Goal: Task Accomplishment & Management: Complete application form

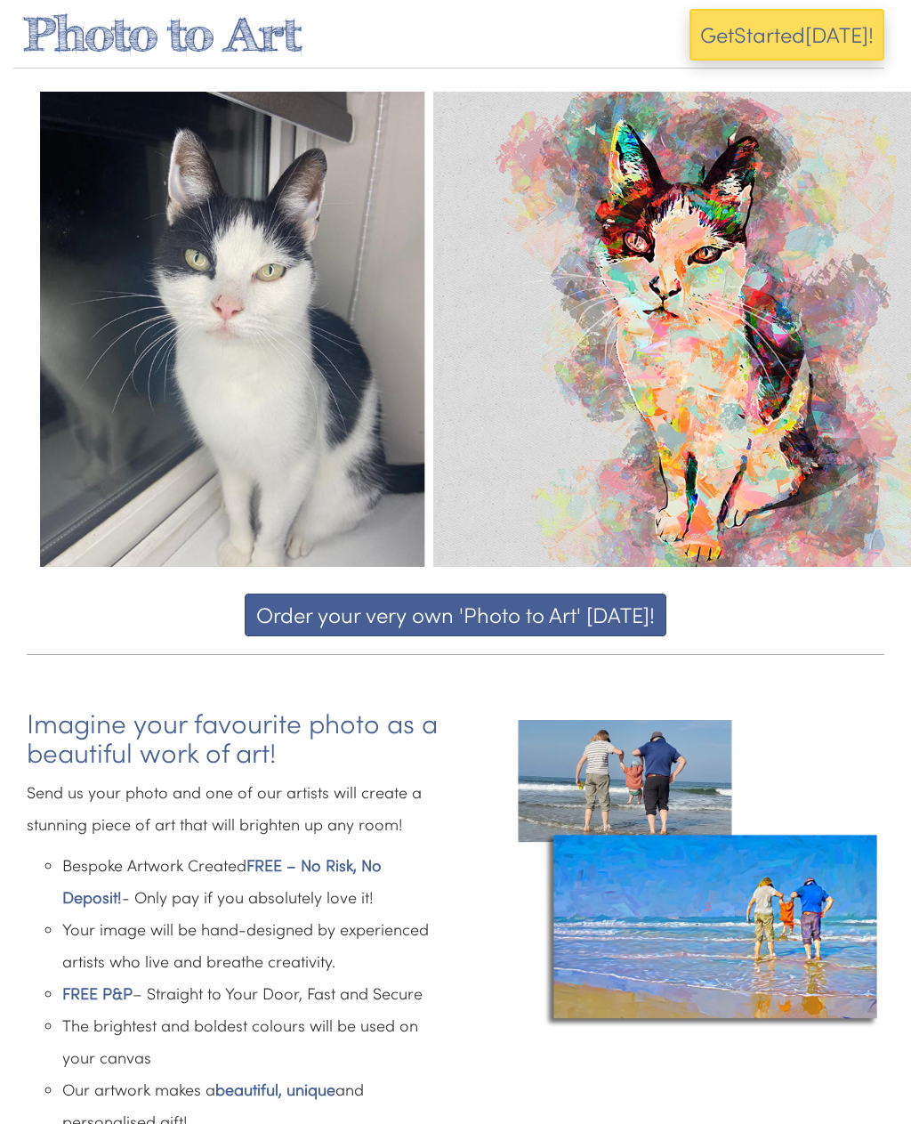
click at [847, 49] on button "Get Start ed Today!" at bounding box center [787, 35] width 195 height 52
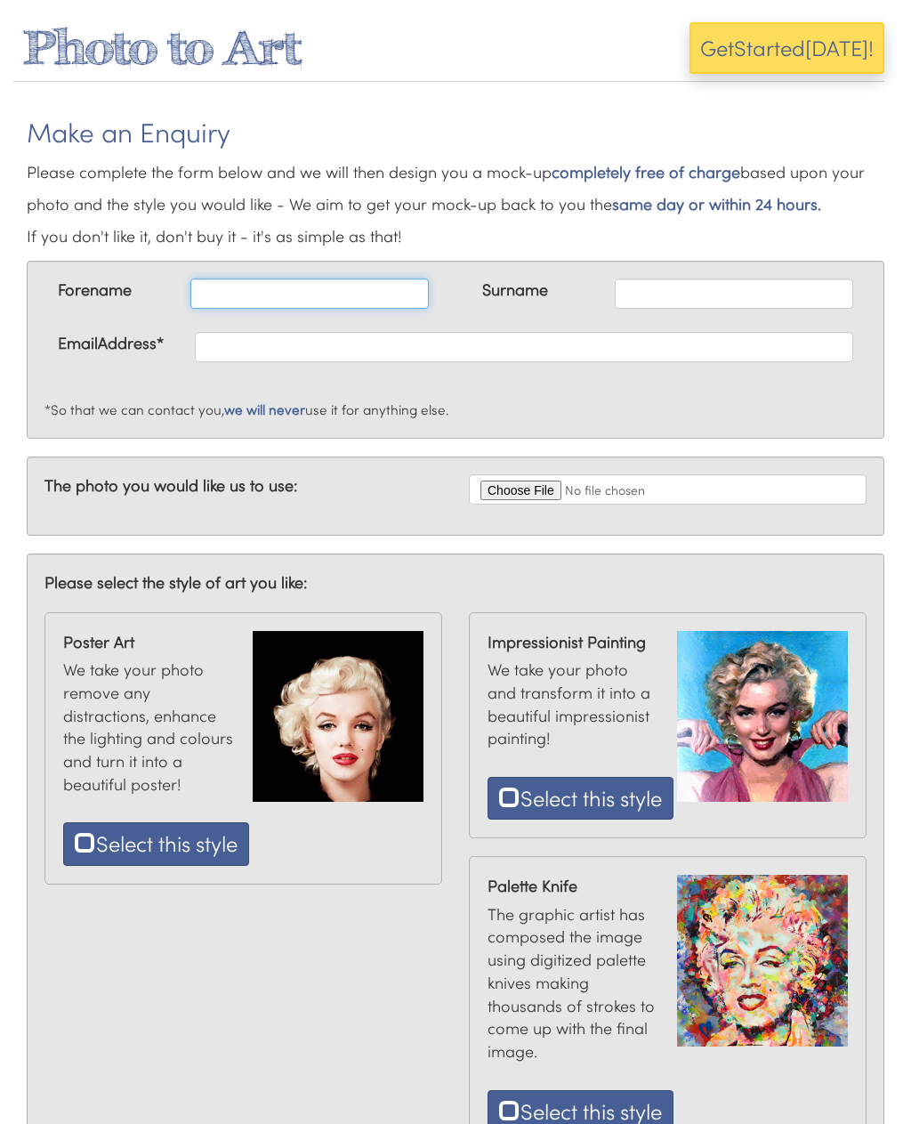
click at [394, 298] on input "text" at bounding box center [309, 294] width 239 height 30
type input "Leo"
click at [731, 304] on input "text" at bounding box center [734, 294] width 239 height 30
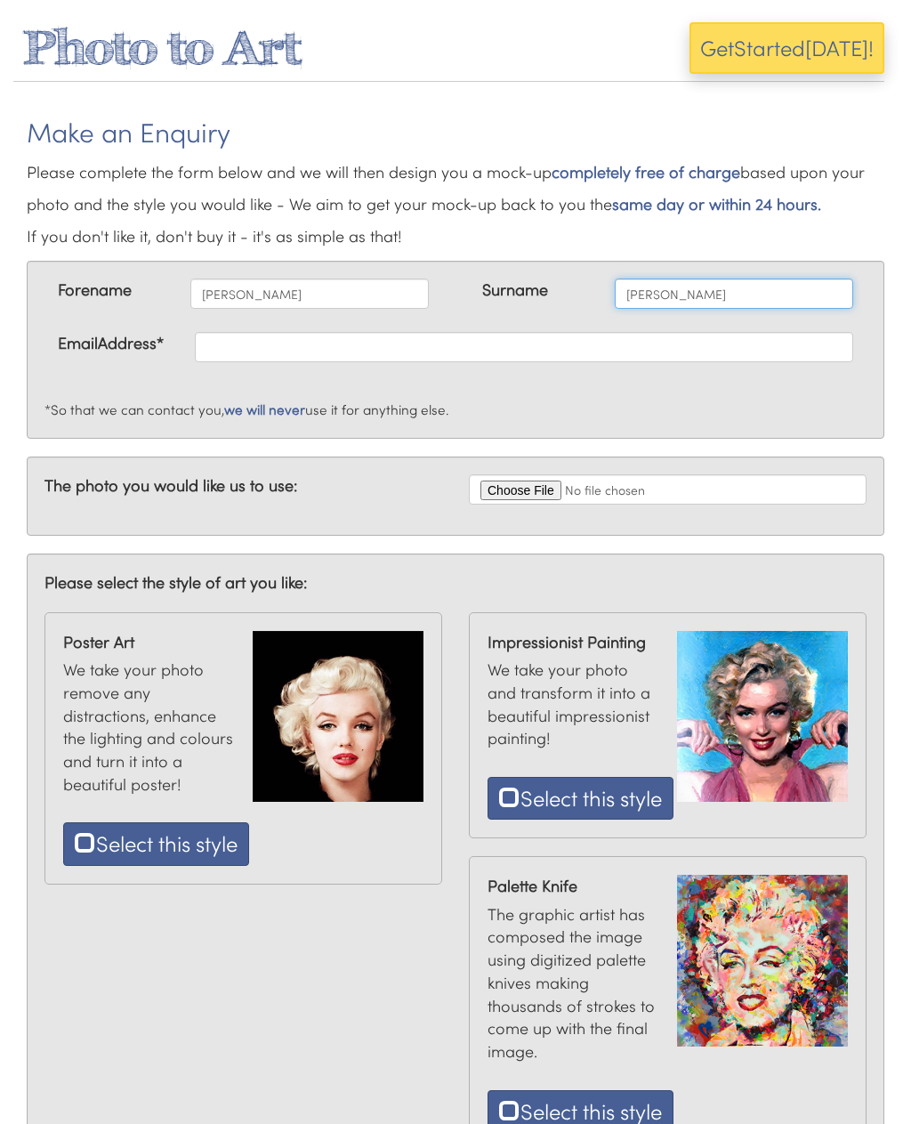
type input "Neenan"
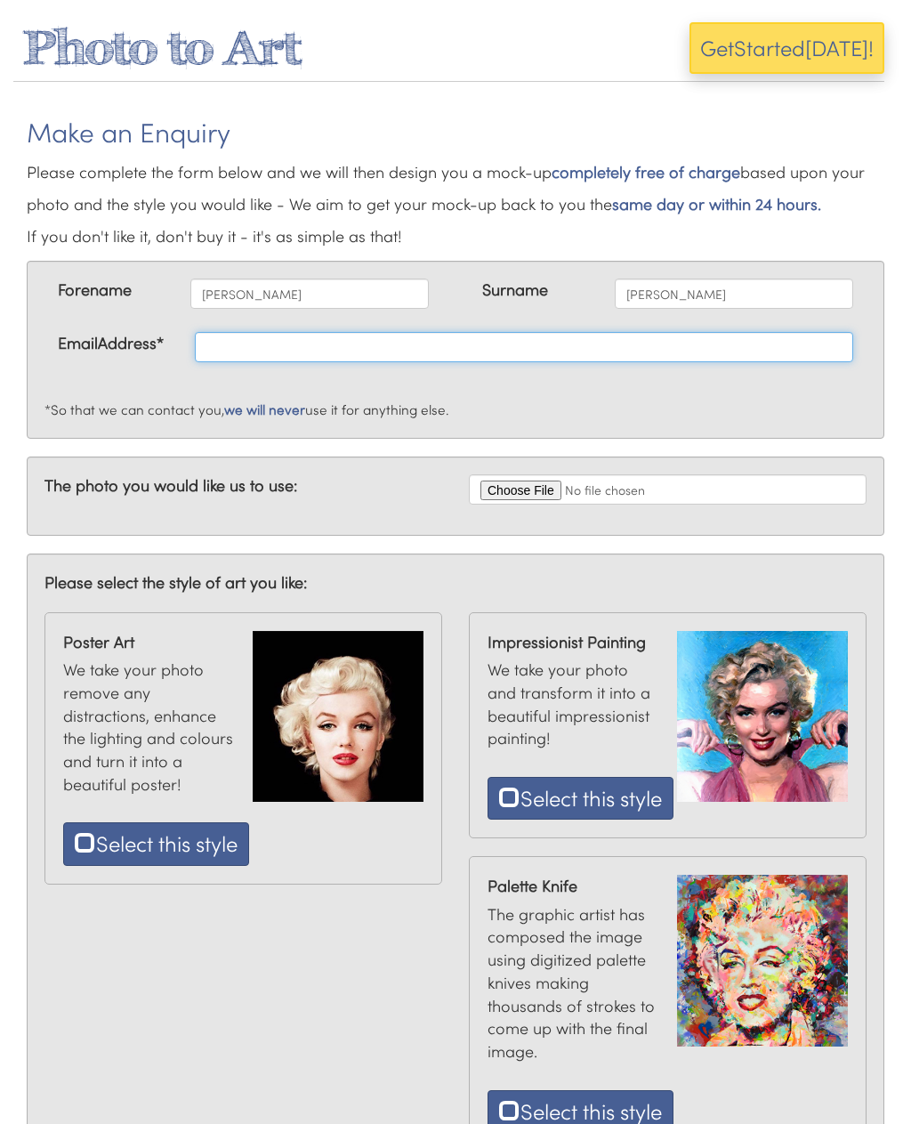
click at [498, 352] on input "text" at bounding box center [524, 347] width 659 height 30
type input "O"
click at [595, 360] on input "Info" at bounding box center [524, 347] width 659 height 30
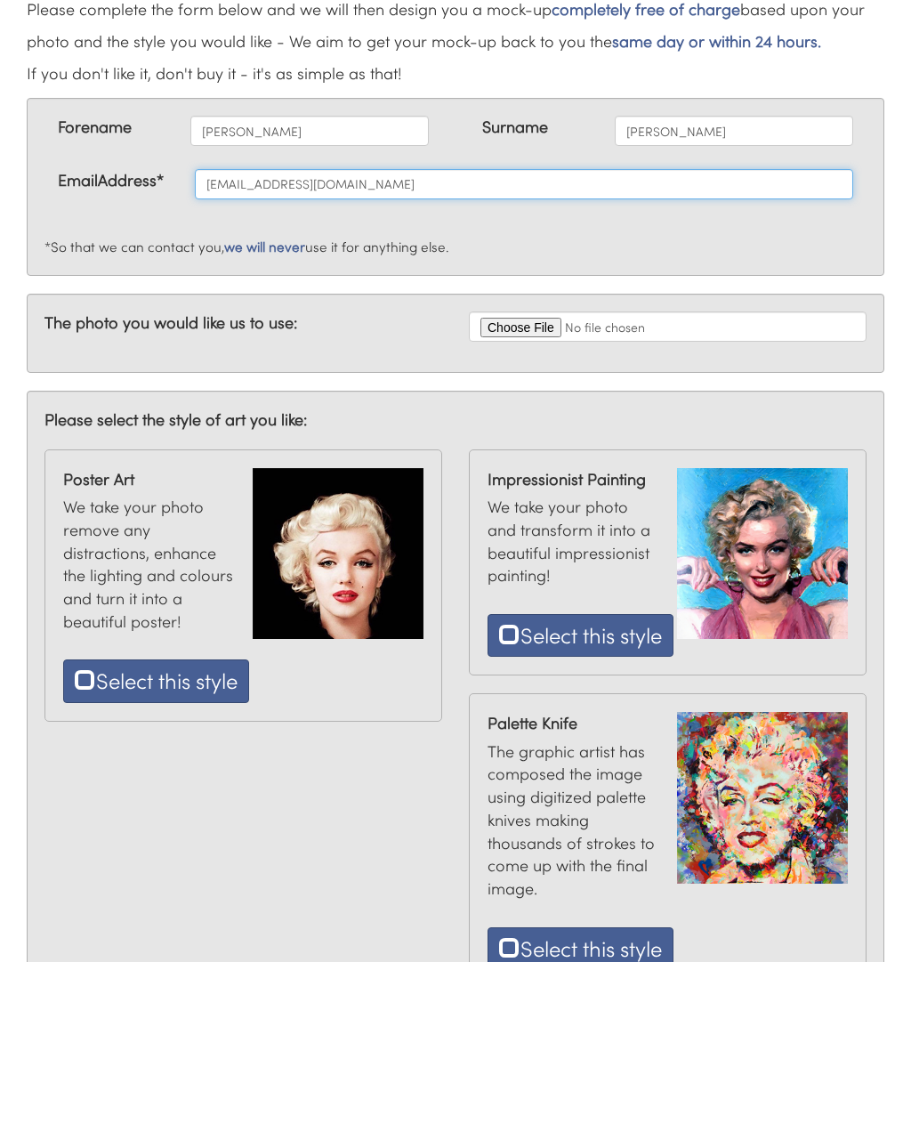
type input "Info@optimal.bio"
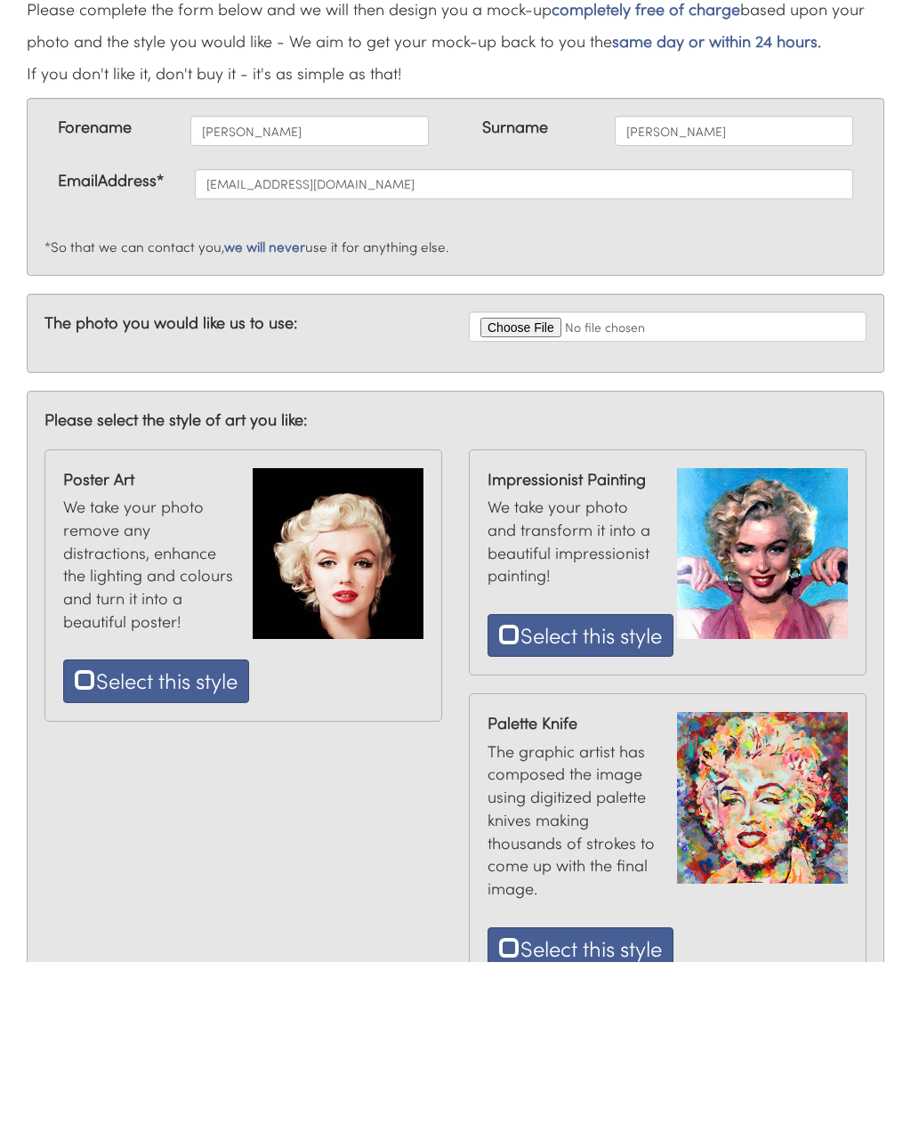
click at [662, 474] on input "file" at bounding box center [668, 489] width 398 height 30
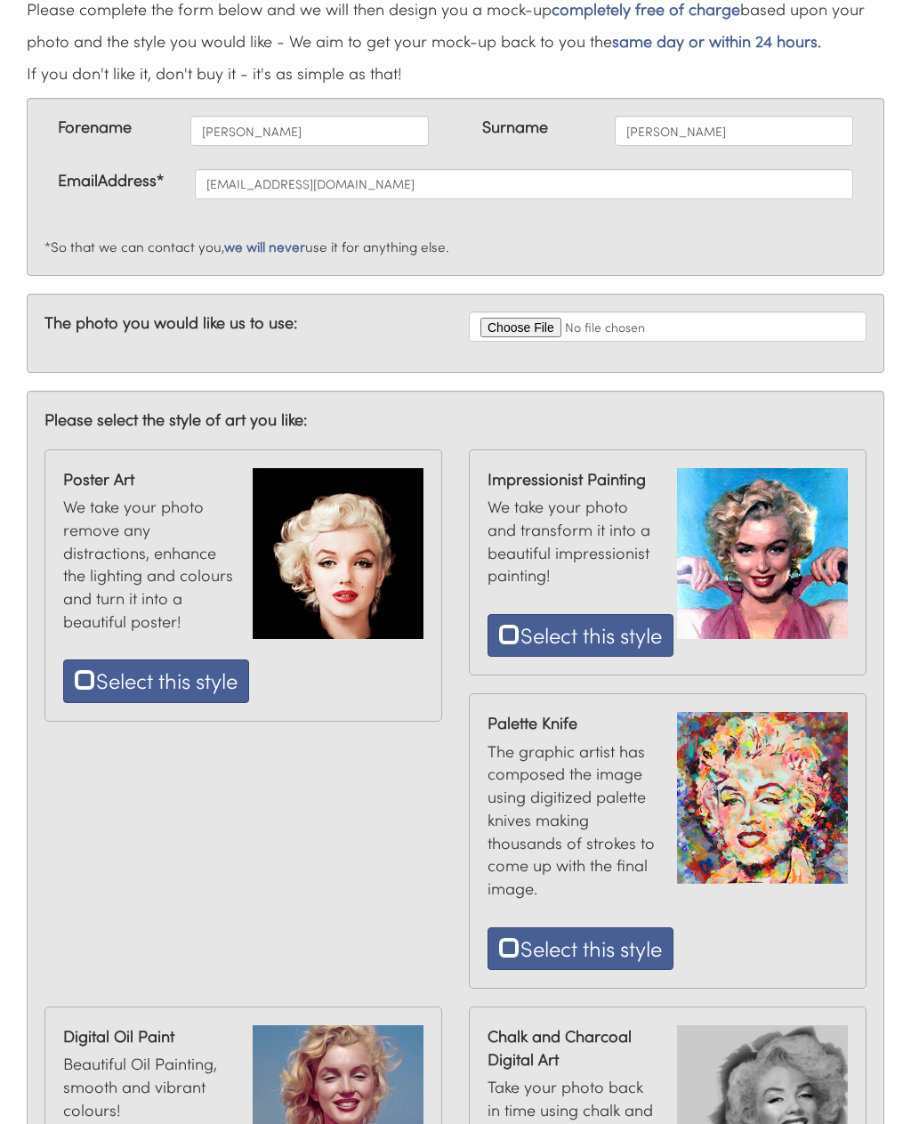
scroll to position [163, 0]
click at [591, 326] on input "file" at bounding box center [668, 327] width 398 height 30
click at [607, 328] on input "file" at bounding box center [668, 327] width 398 height 30
type input "C:\fakepath\IMG_0040.jpeg"
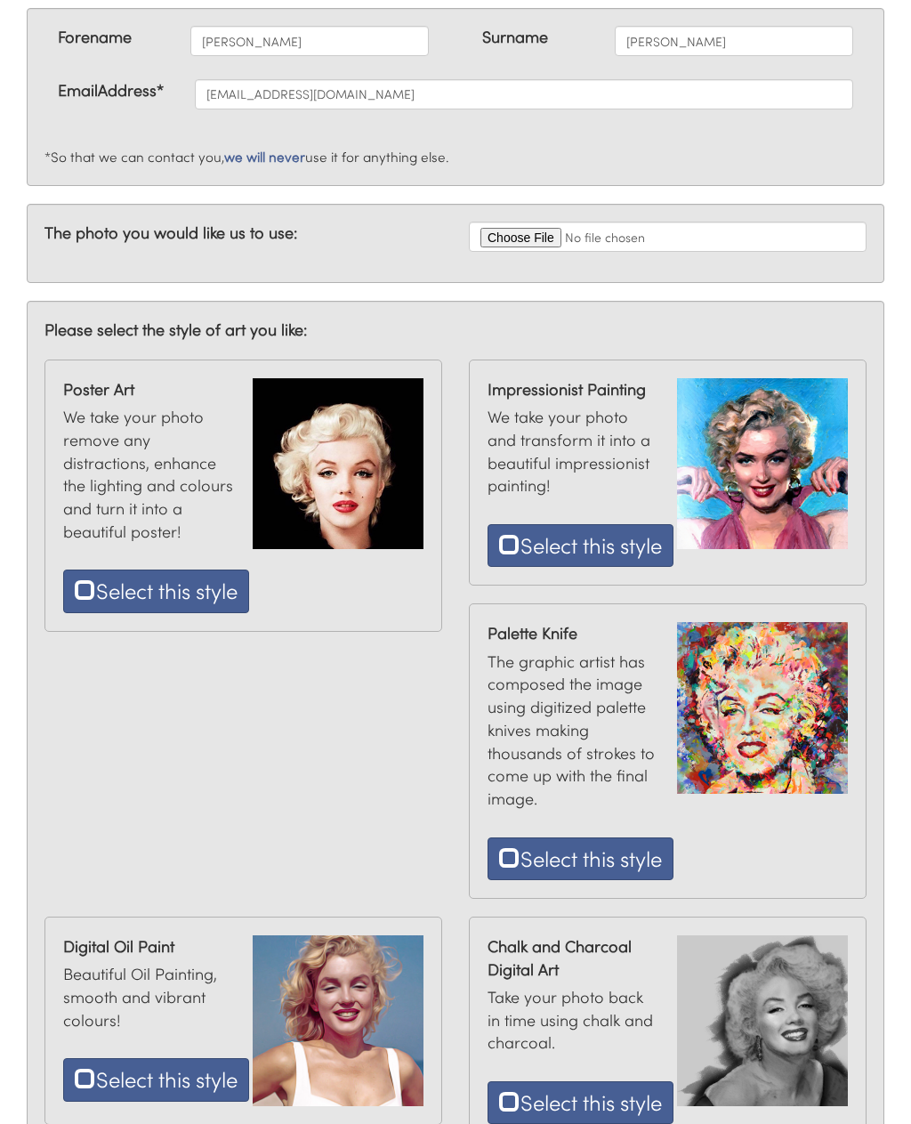
scroll to position [254, 0]
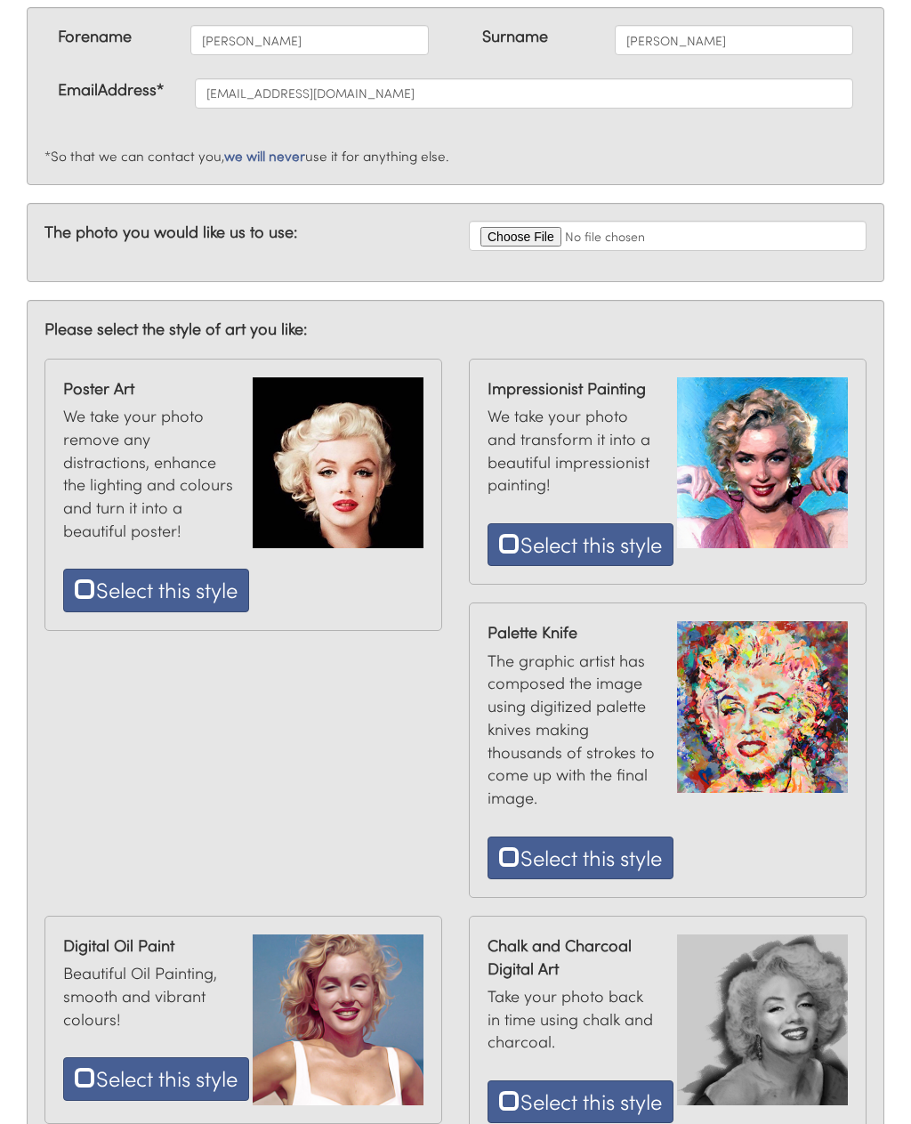
click at [626, 561] on button "Select this style" at bounding box center [581, 544] width 186 height 43
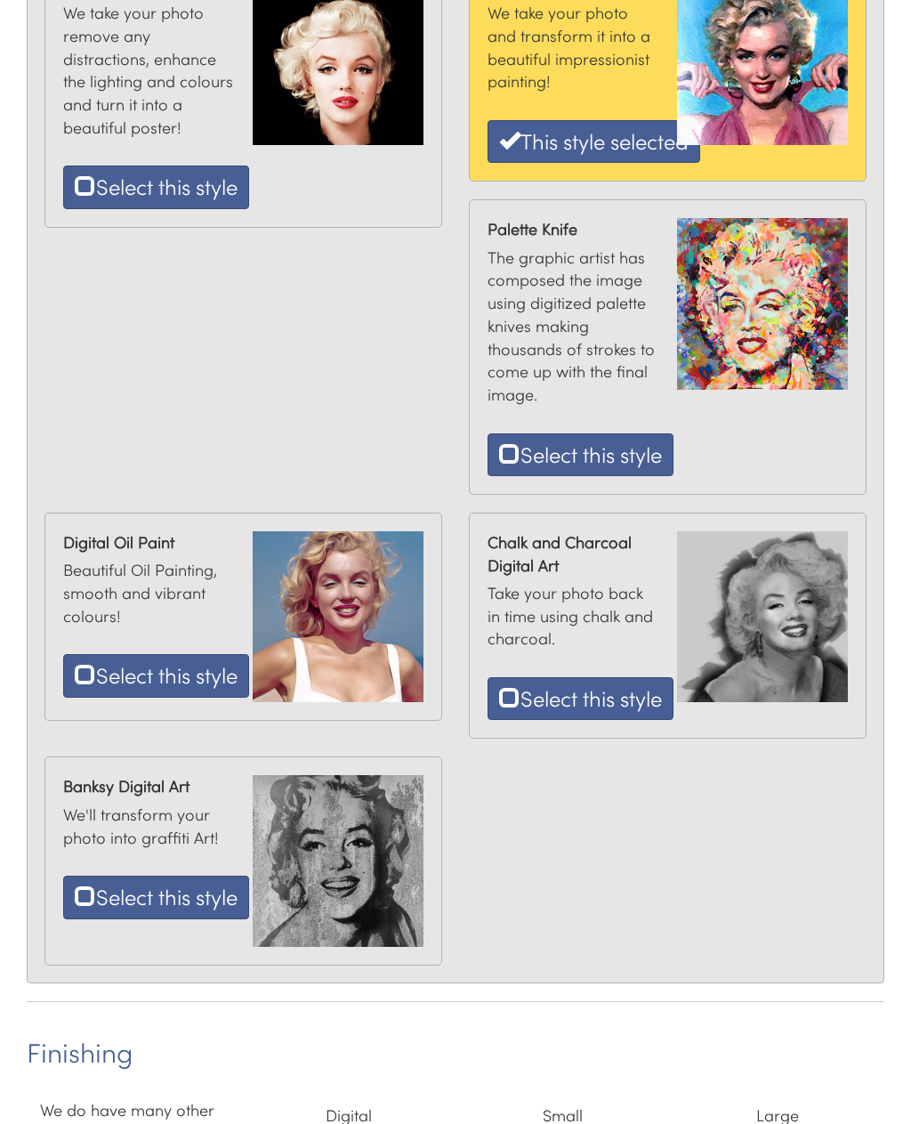
scroll to position [653, 0]
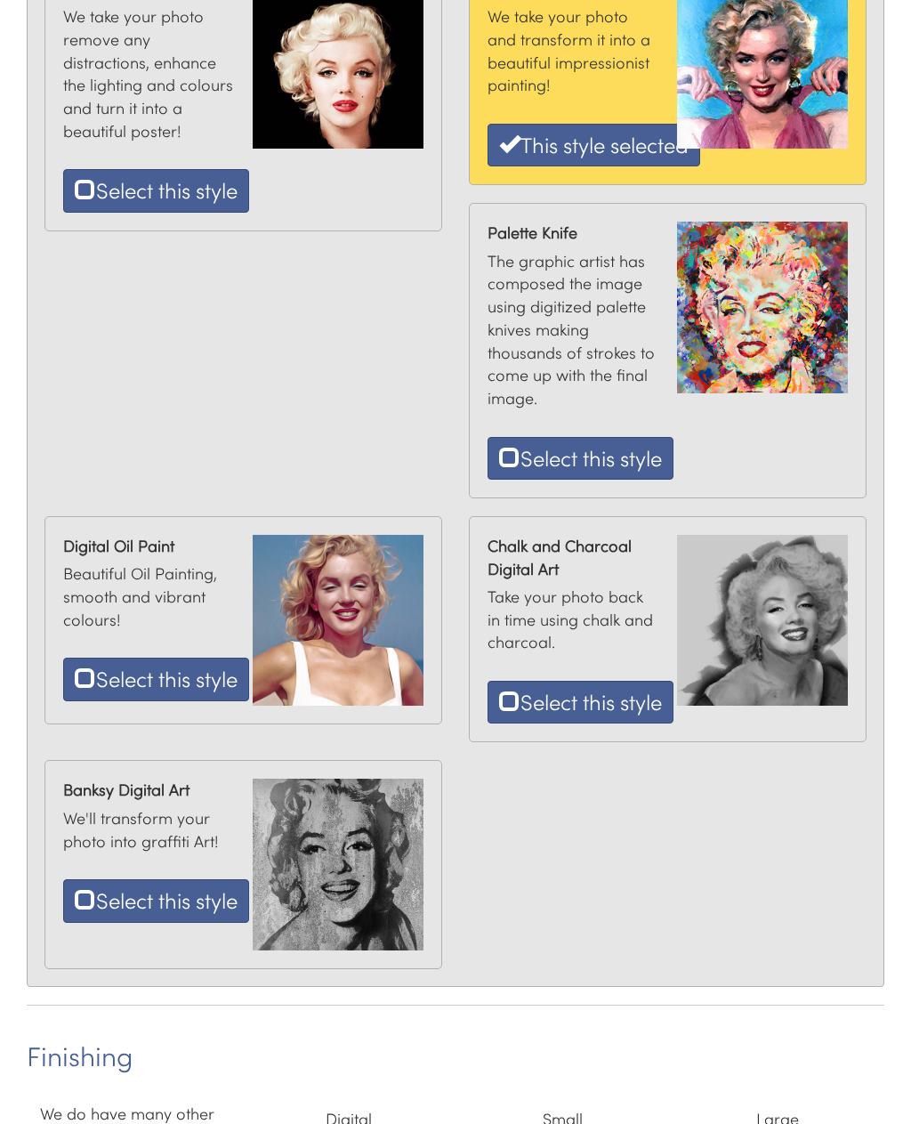
click at [547, 462] on button "Select this style" at bounding box center [581, 458] width 186 height 43
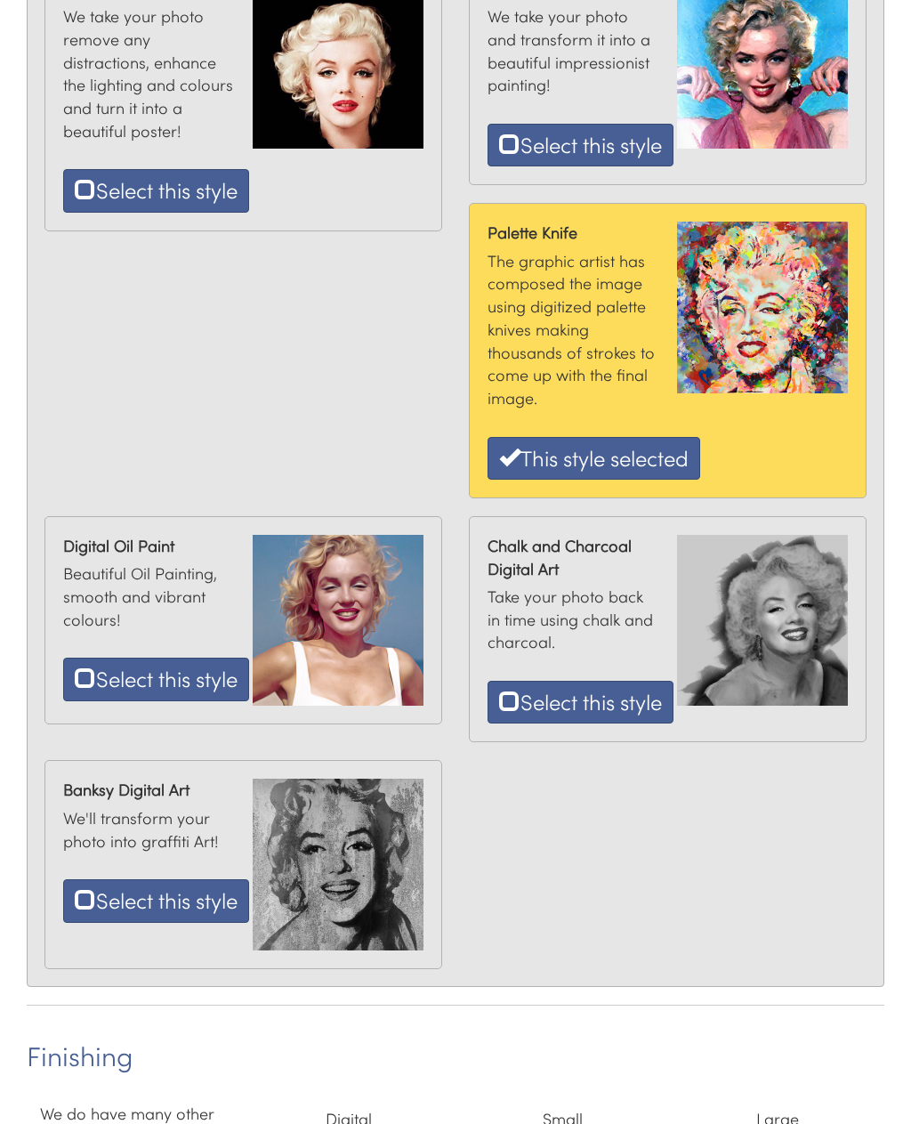
click at [568, 155] on button "Select this style" at bounding box center [581, 145] width 186 height 43
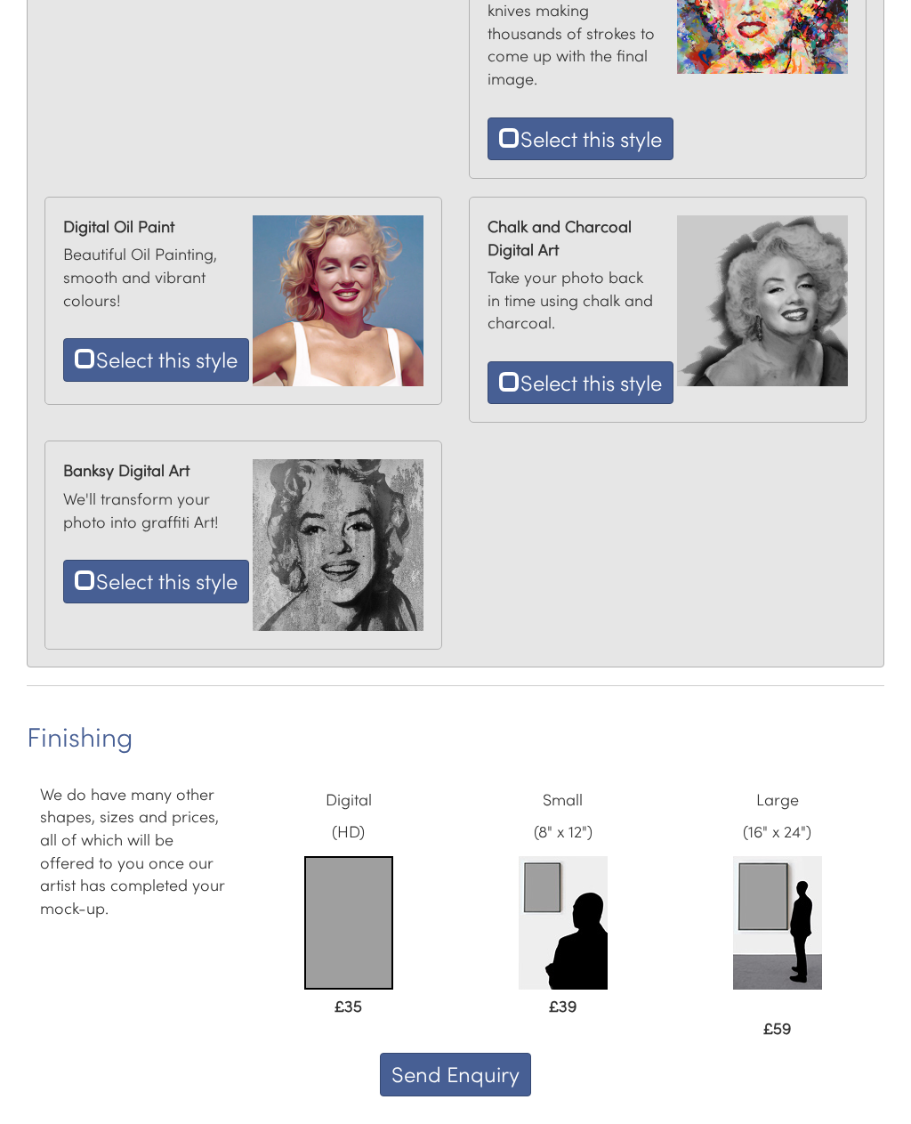
scroll to position [991, 0]
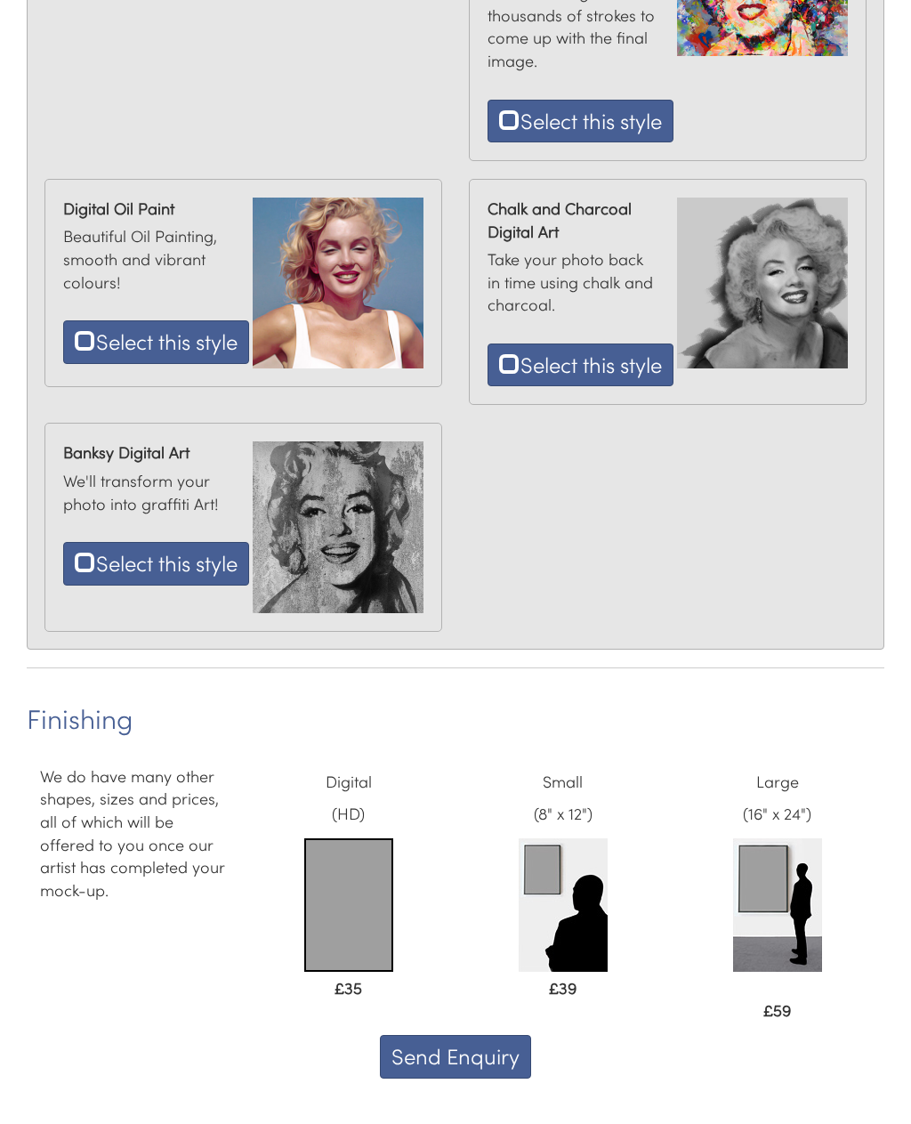
click at [338, 903] on img at bounding box center [348, 905] width 89 height 134
click at [462, 1064] on button "Send Enquiry" at bounding box center [455, 1056] width 151 height 43
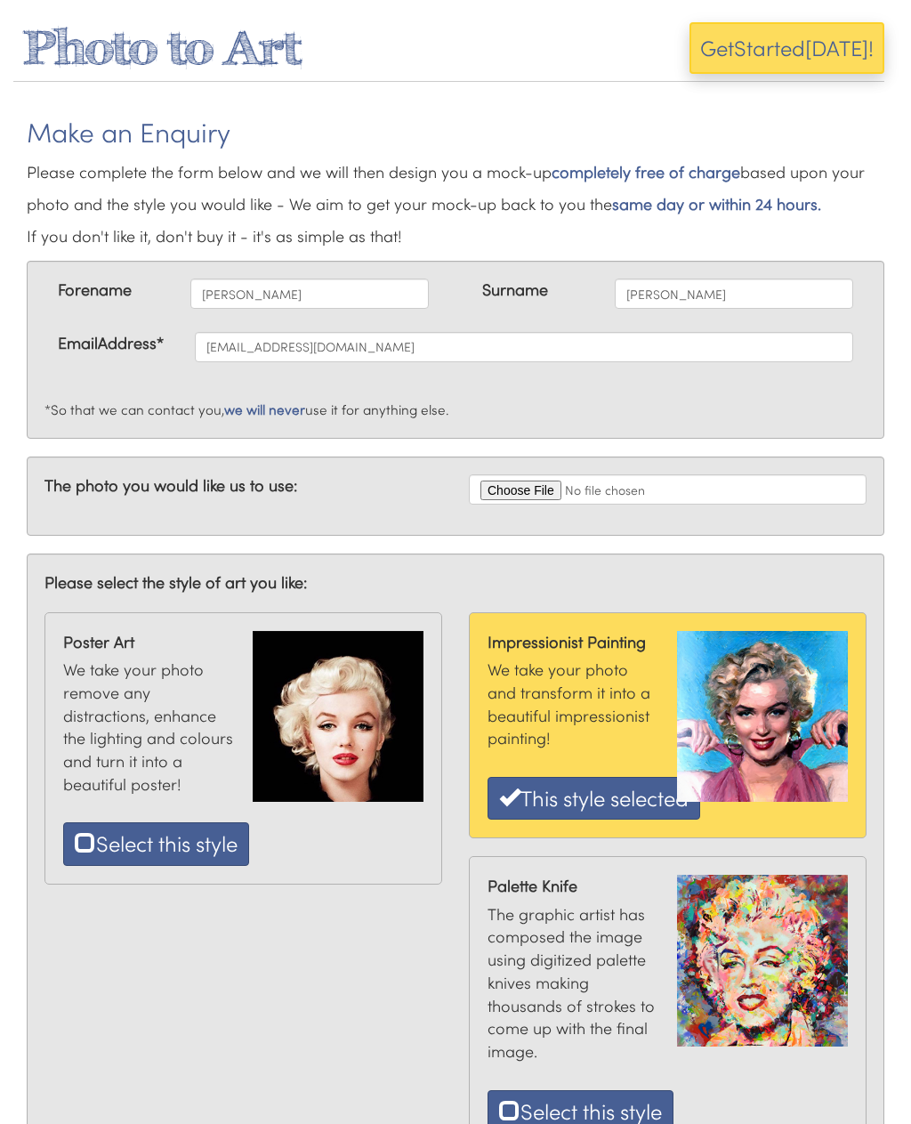
scroll to position [1048, 0]
